Goal: Transaction & Acquisition: Purchase product/service

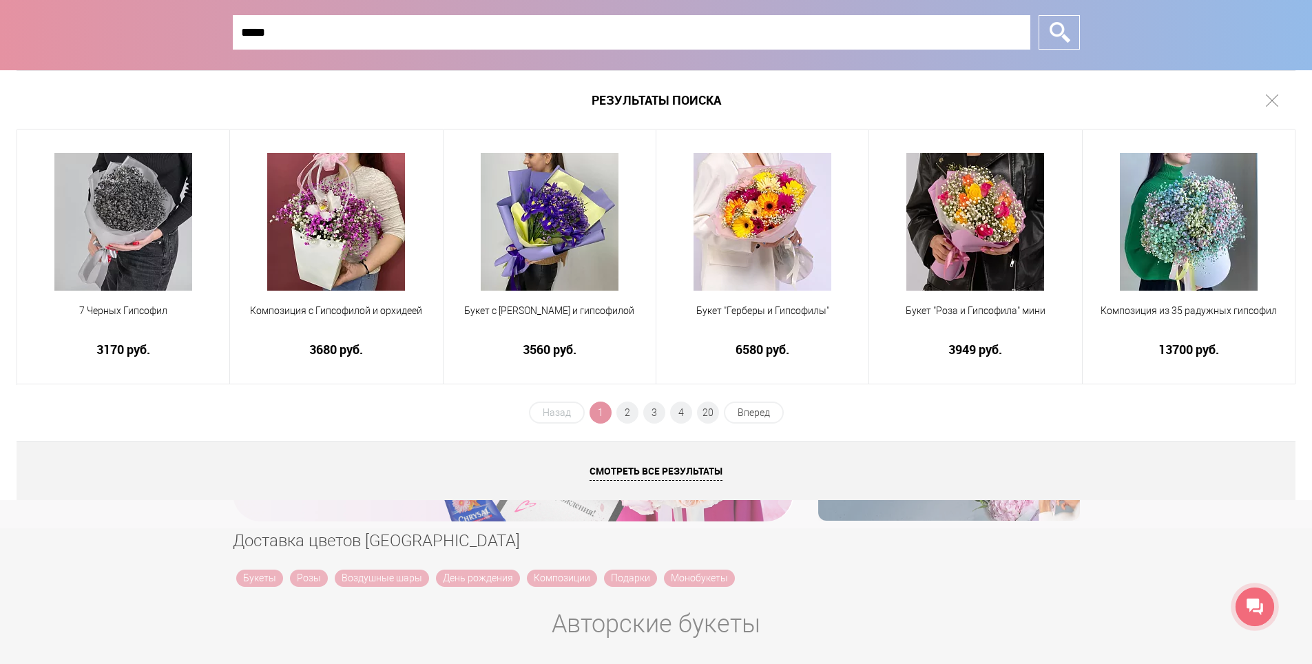
type input "*****"
click at [638, 411] on ul "Назад 1 2 3 4 20 Вперед" at bounding box center [657, 418] width 258 height 32
click at [631, 411] on span "2" at bounding box center [627, 413] width 22 height 22
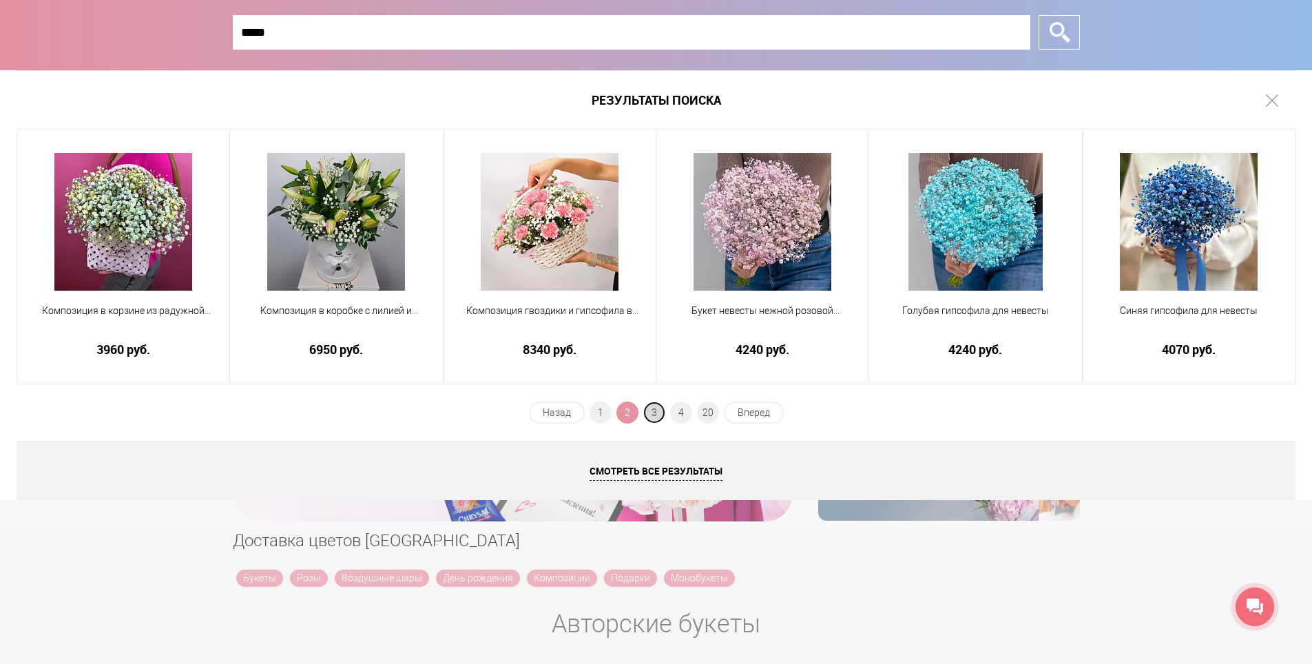
click at [663, 411] on span "3" at bounding box center [654, 413] width 22 height 22
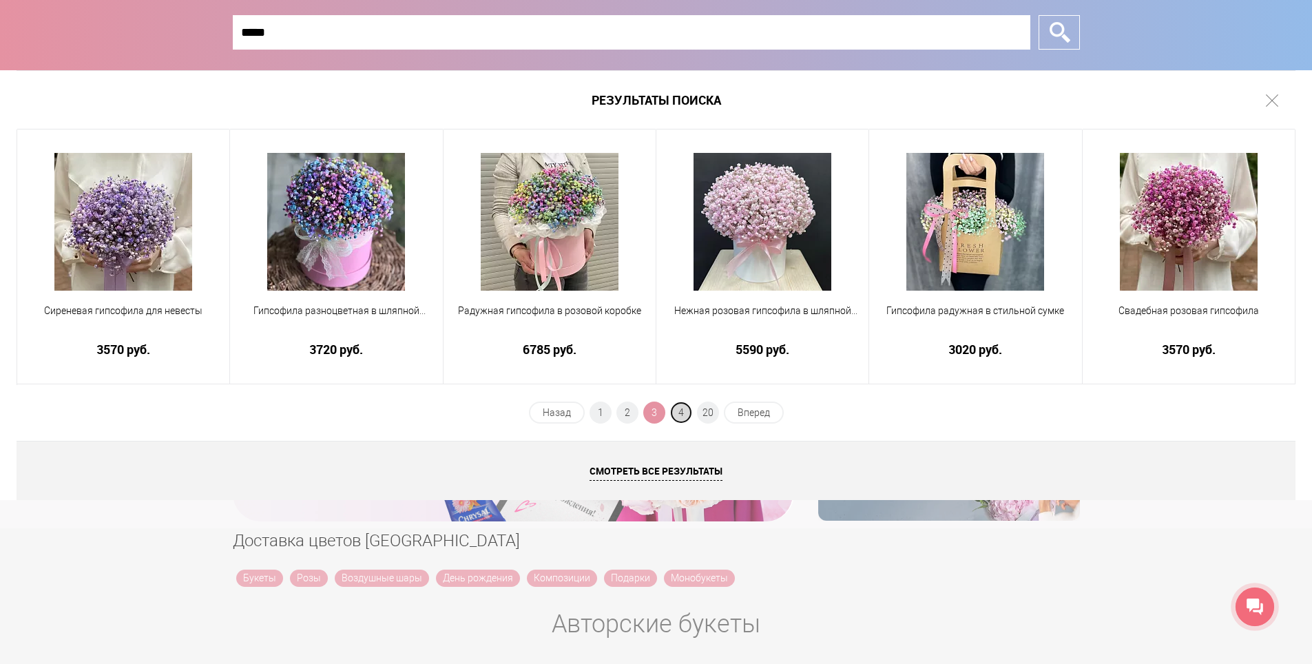
click at [678, 417] on span "4" at bounding box center [681, 413] width 22 height 22
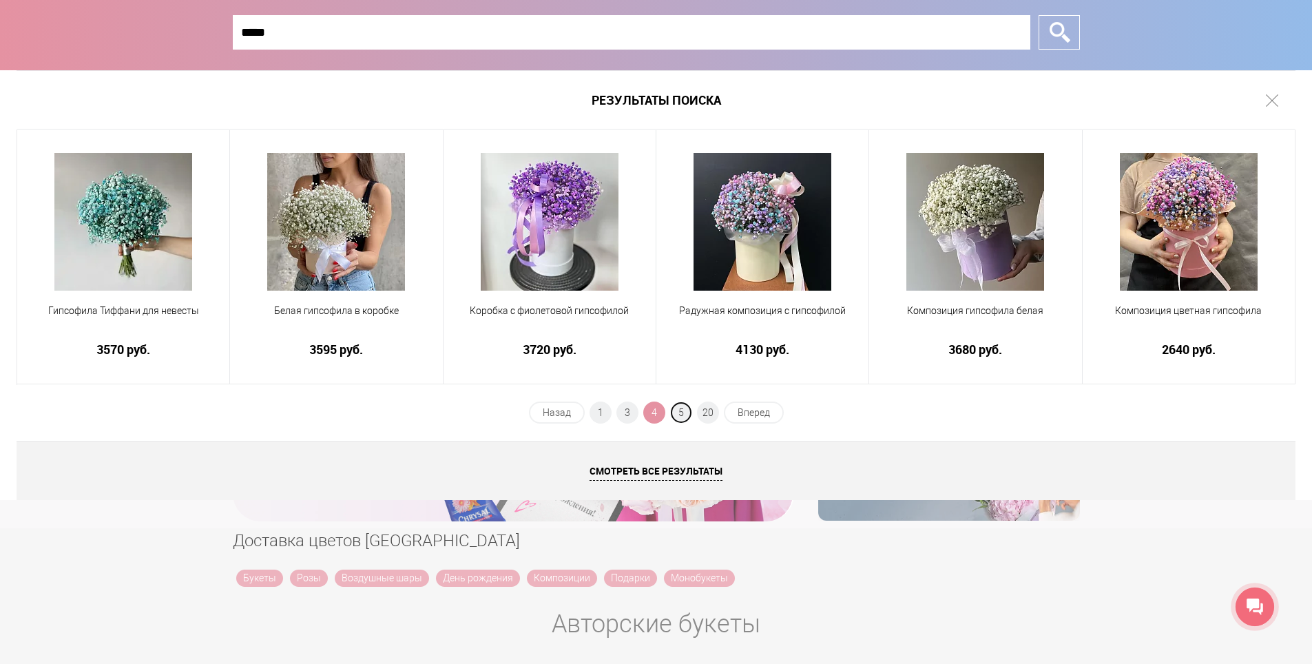
click at [678, 417] on span "5" at bounding box center [681, 413] width 22 height 22
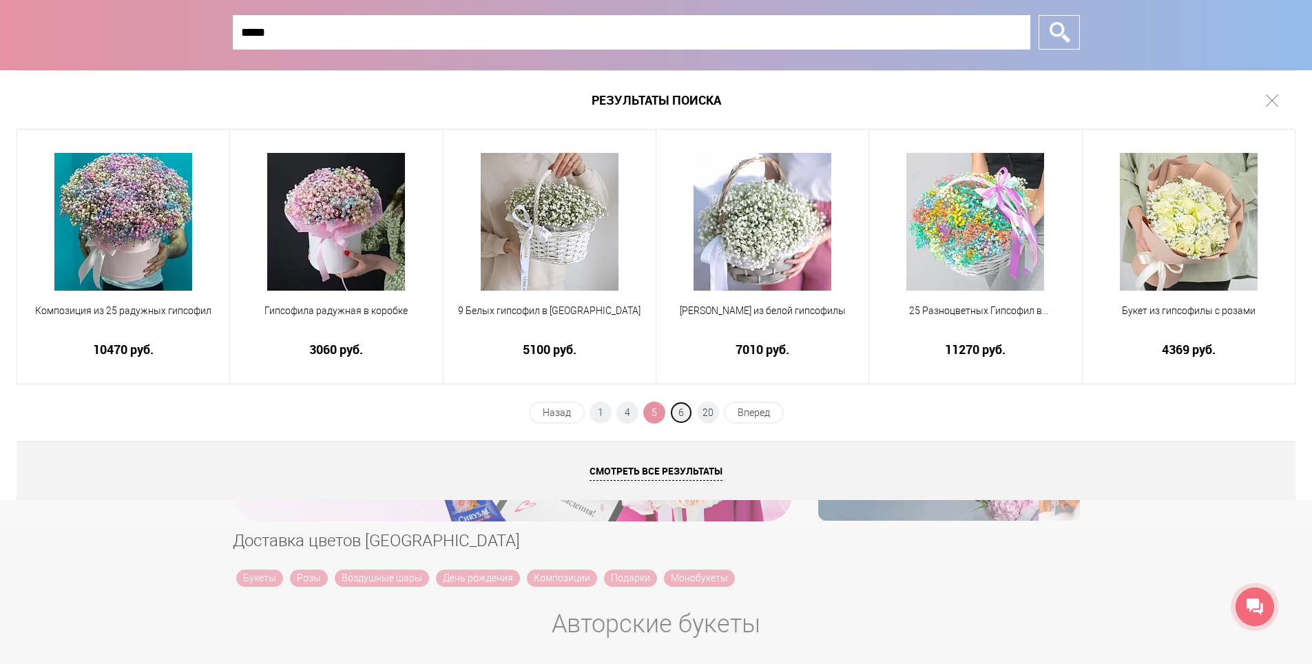
click at [678, 417] on span "6" at bounding box center [681, 413] width 22 height 22
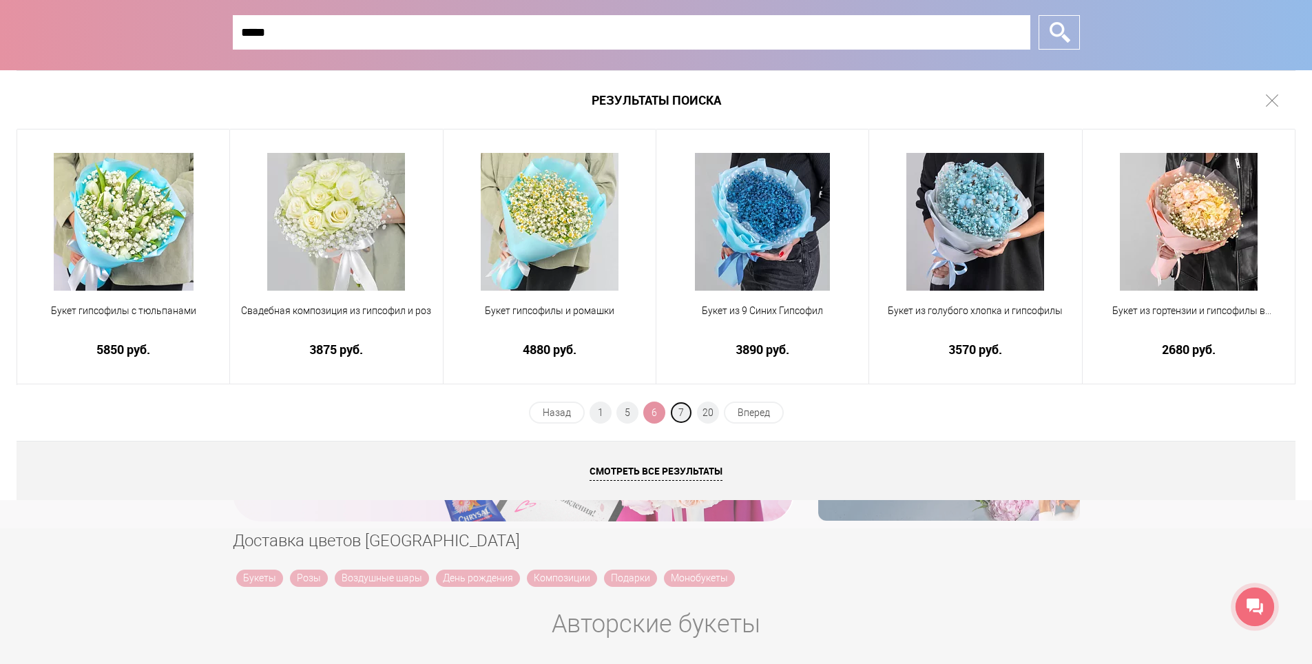
click at [678, 417] on span "7" at bounding box center [681, 413] width 22 height 22
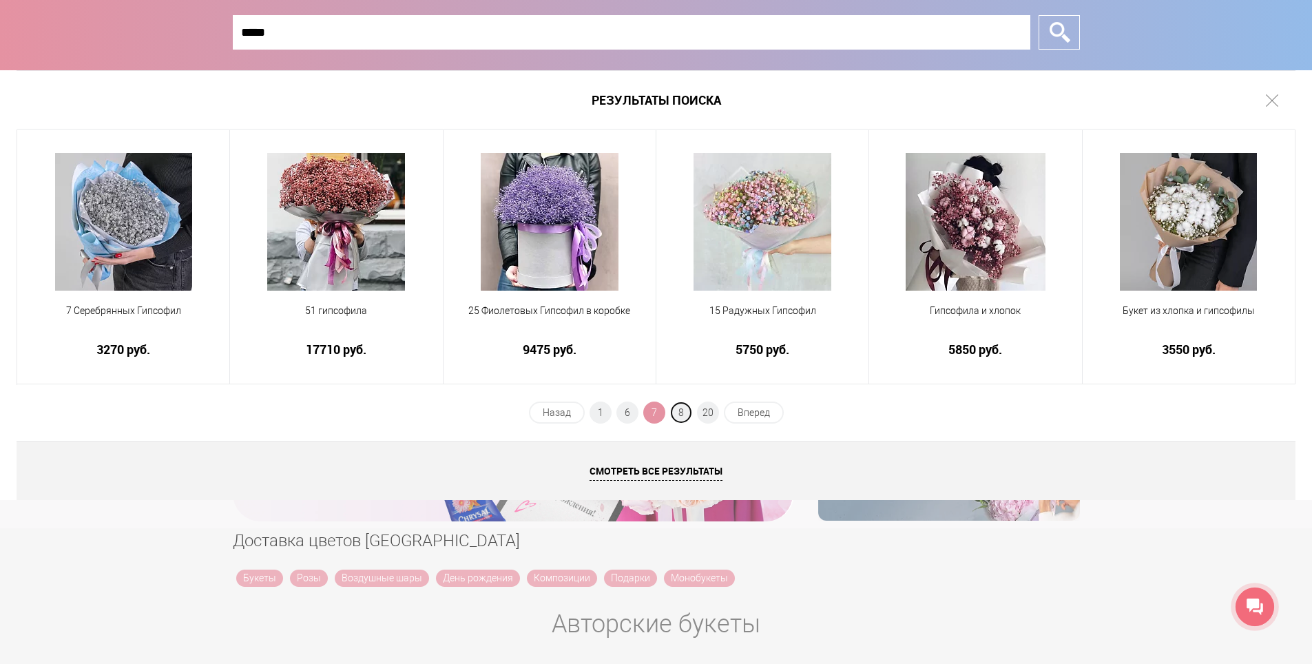
click at [678, 417] on span "8" at bounding box center [681, 413] width 22 height 22
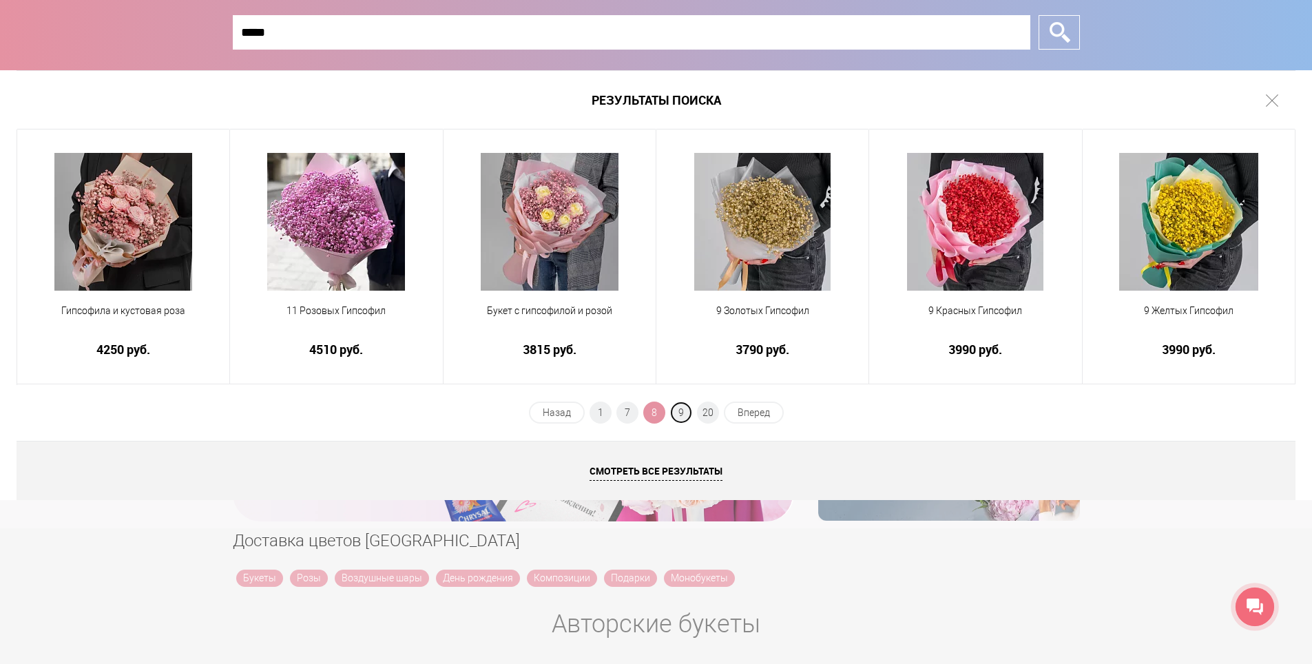
click at [678, 417] on span "9" at bounding box center [681, 413] width 22 height 22
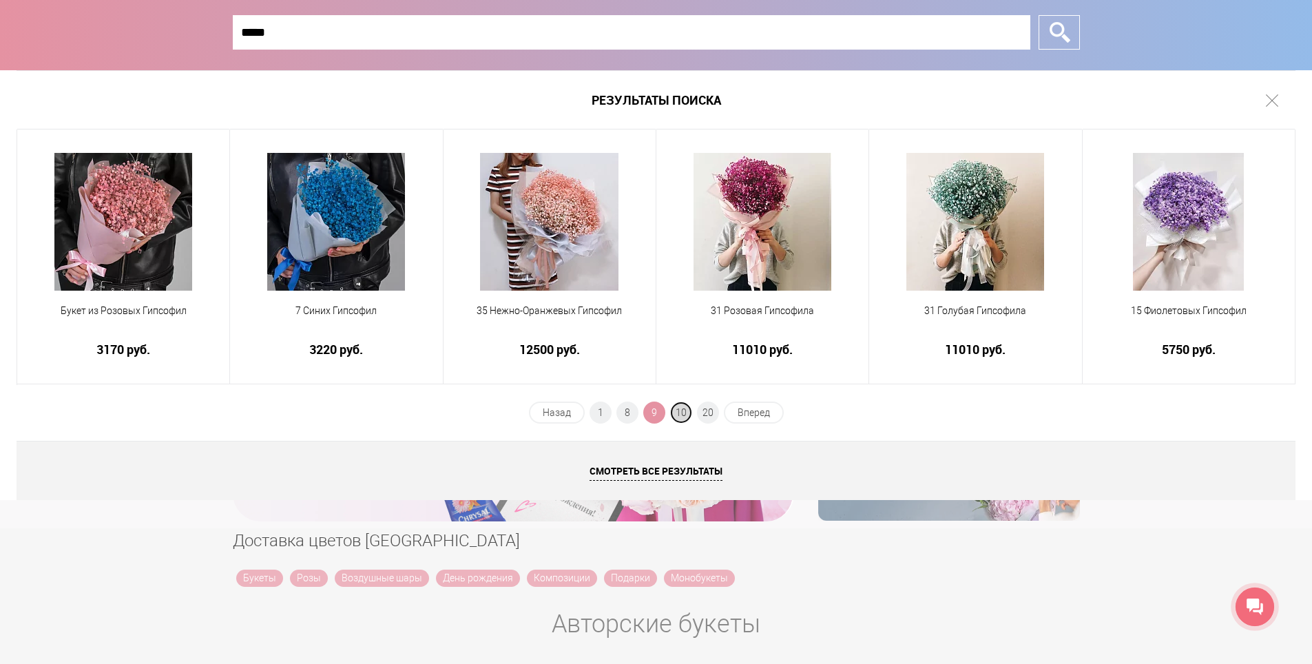
click at [683, 412] on span "10" at bounding box center [681, 413] width 22 height 22
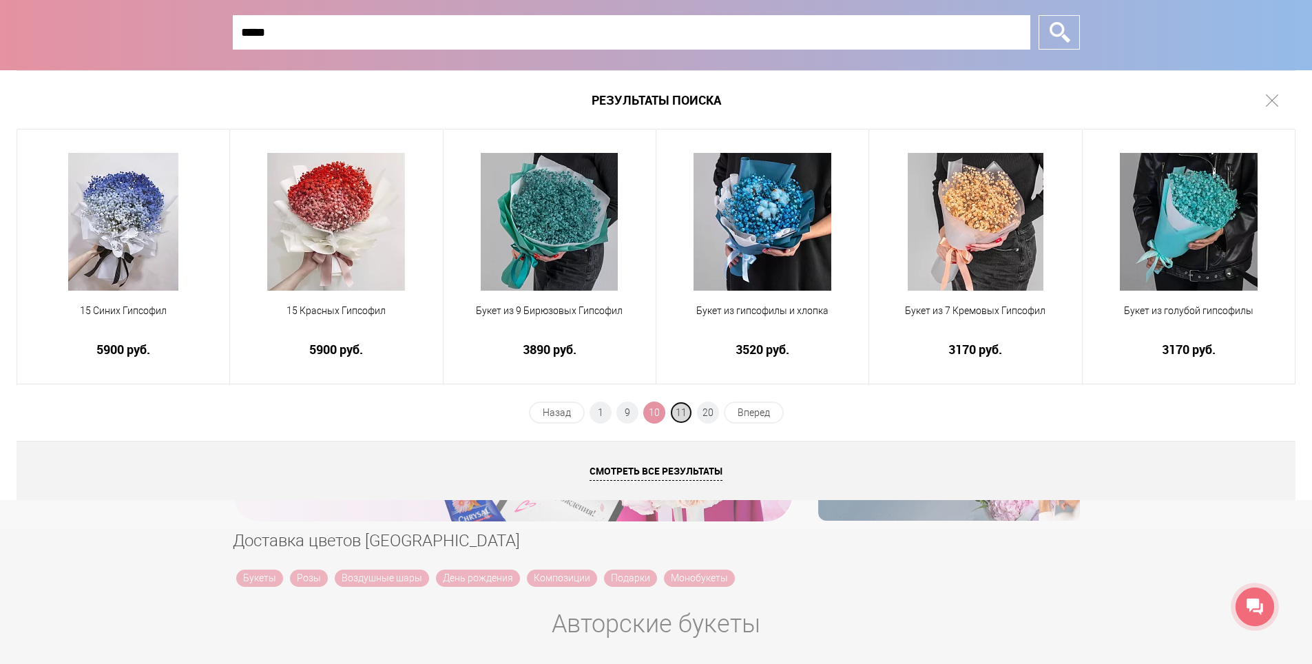
click at [686, 412] on span "11" at bounding box center [681, 413] width 22 height 22
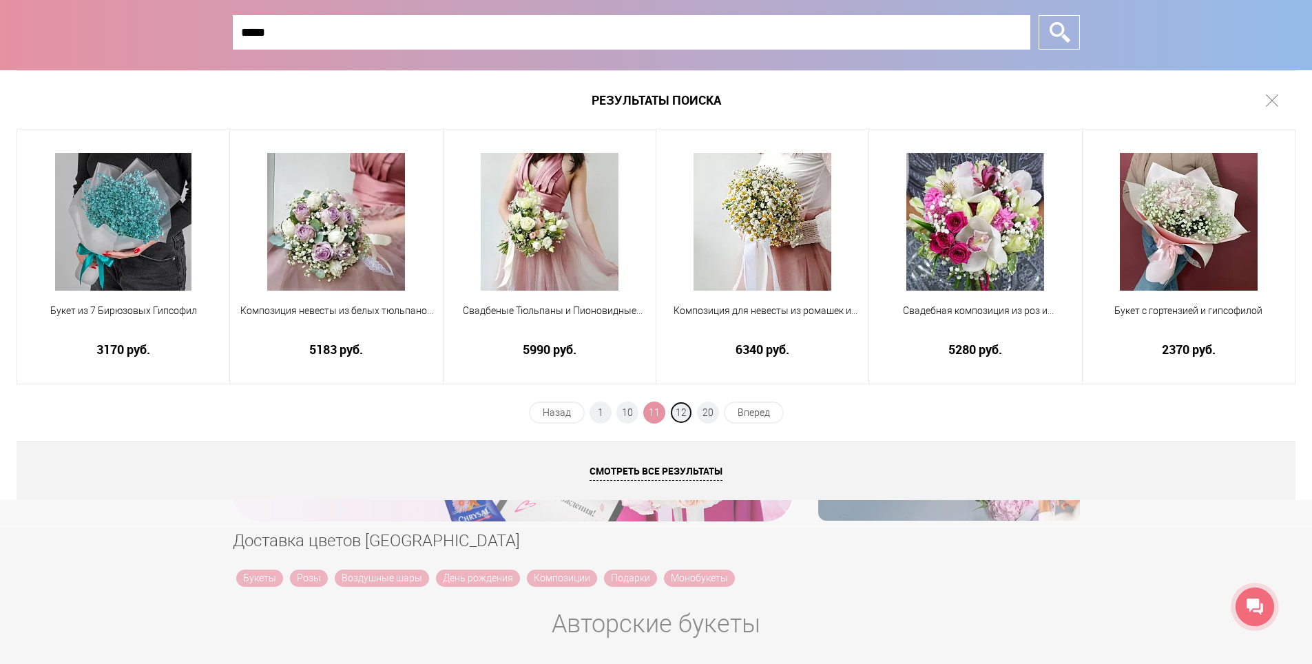
click at [686, 412] on span "12" at bounding box center [681, 413] width 22 height 22
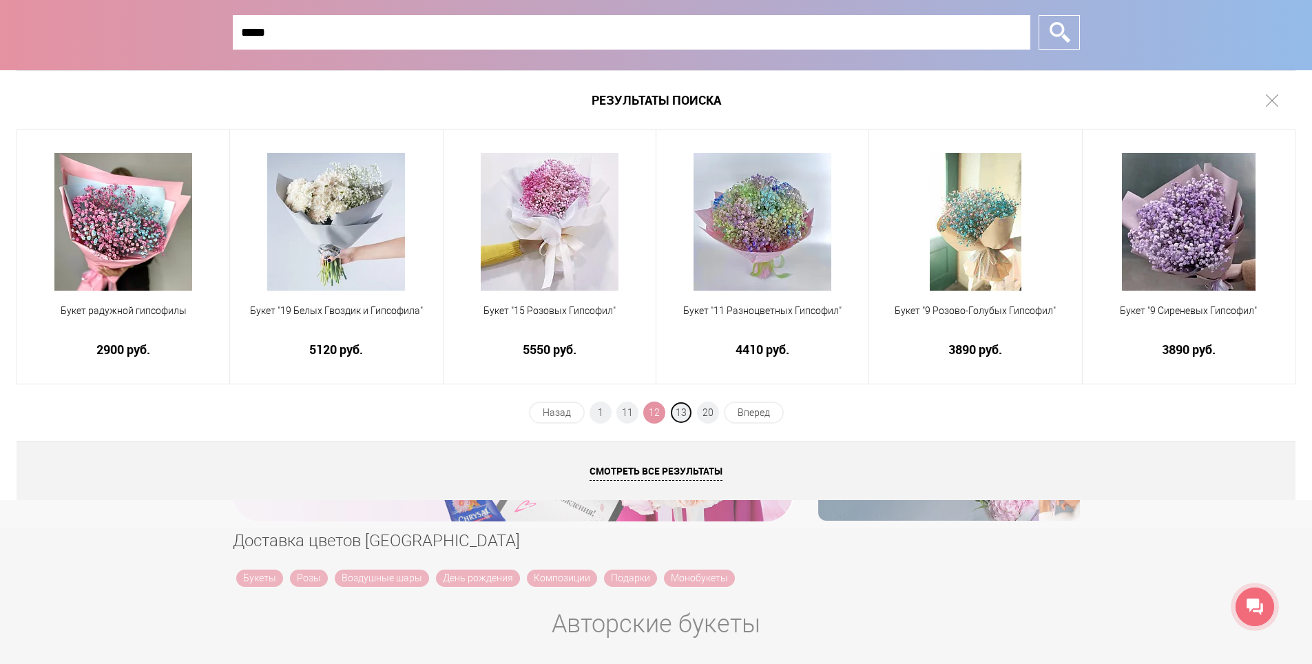
click at [686, 412] on span "13" at bounding box center [681, 413] width 22 height 22
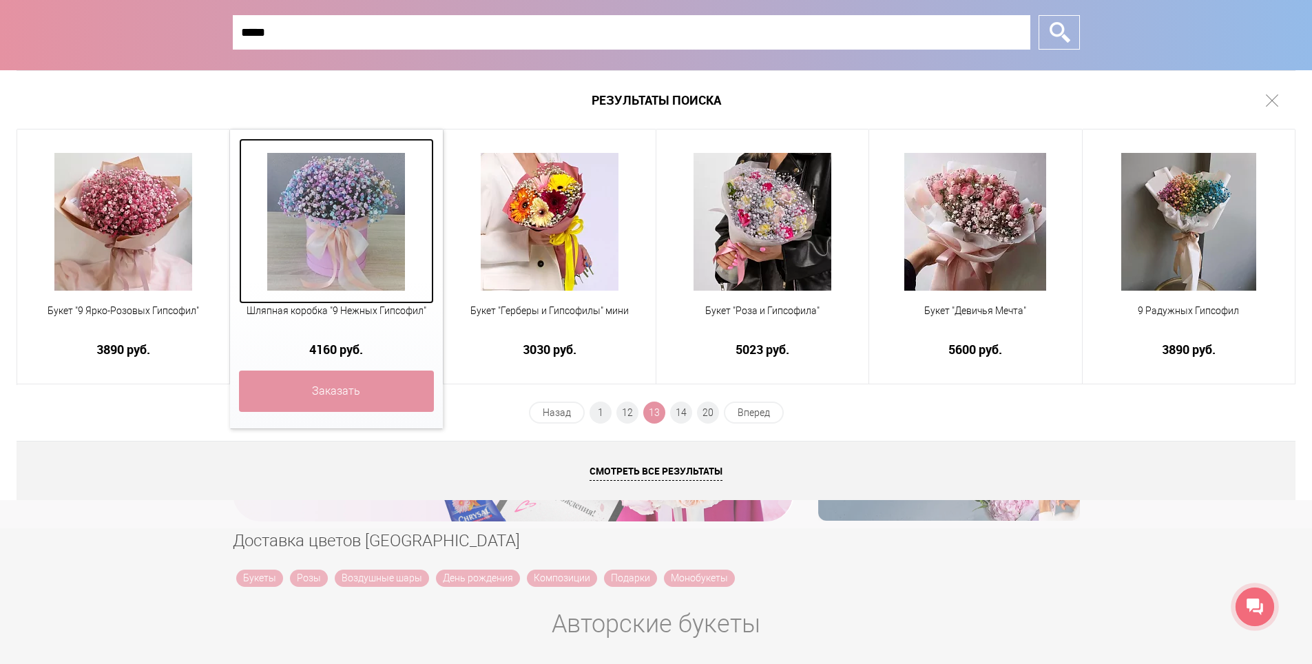
click at [341, 226] on img at bounding box center [336, 222] width 138 height 138
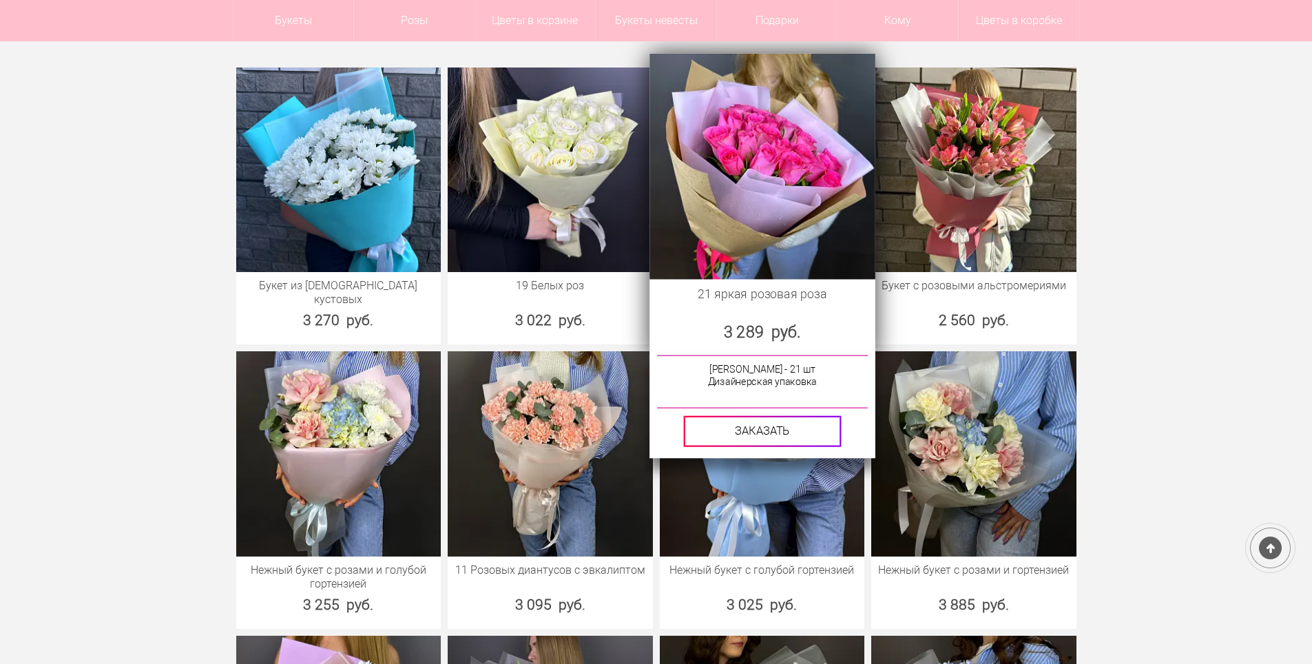
scroll to position [689, 0]
